Goal: Find specific fact: Find specific fact

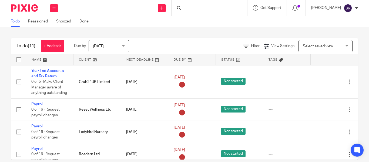
click at [176, 4] on div at bounding box center [209, 8] width 76 height 16
click at [176, 12] on div at bounding box center [209, 8] width 76 height 16
click at [182, 9] on input "Search" at bounding box center [206, 8] width 49 height 5
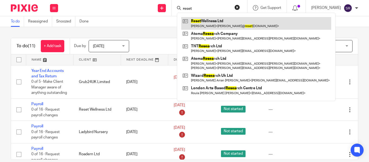
type input "reset"
click at [198, 21] on link at bounding box center [256, 23] width 150 height 12
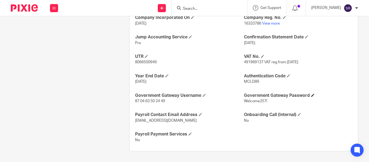
scroll to position [221, 0]
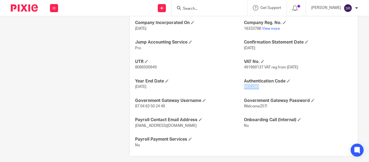
drag, startPoint x: 241, startPoint y: 87, endPoint x: 257, endPoint y: 85, distance: 16.2
click at [257, 85] on p "MCLD89" at bounding box center [298, 86] width 108 height 5
copy span "MCLD89"
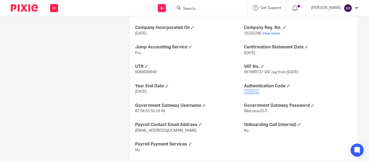
scroll to position [217, 0]
click at [266, 94] on div "Ongoing CoSec Client No Jump Registered Address No Company Incorporated On [DAT…" at bounding box center [244, 78] width 228 height 163
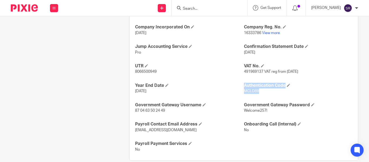
drag, startPoint x: 258, startPoint y: 91, endPoint x: 240, endPoint y: 91, distance: 18.6
click at [240, 91] on div "Ongoing CoSec Client No Jump Registered Address No Company Incorporated On [DAT…" at bounding box center [244, 78] width 228 height 163
click at [252, 91] on span "MCLD89" at bounding box center [251, 91] width 15 height 4
drag, startPoint x: 257, startPoint y: 90, endPoint x: 242, endPoint y: 92, distance: 15.5
click at [244, 92] on p "MCLD89" at bounding box center [298, 90] width 108 height 5
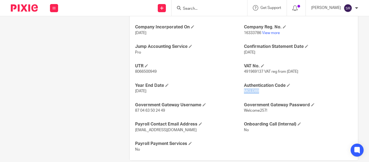
copy span "MCLD89"
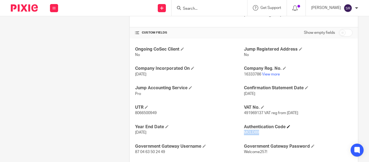
scroll to position [186, 0]
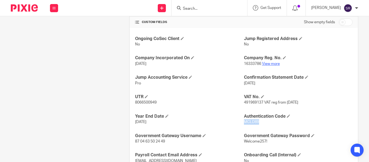
click at [271, 65] on link "View more" at bounding box center [271, 64] width 18 height 4
